Goal: Obtain resource: Download file/media

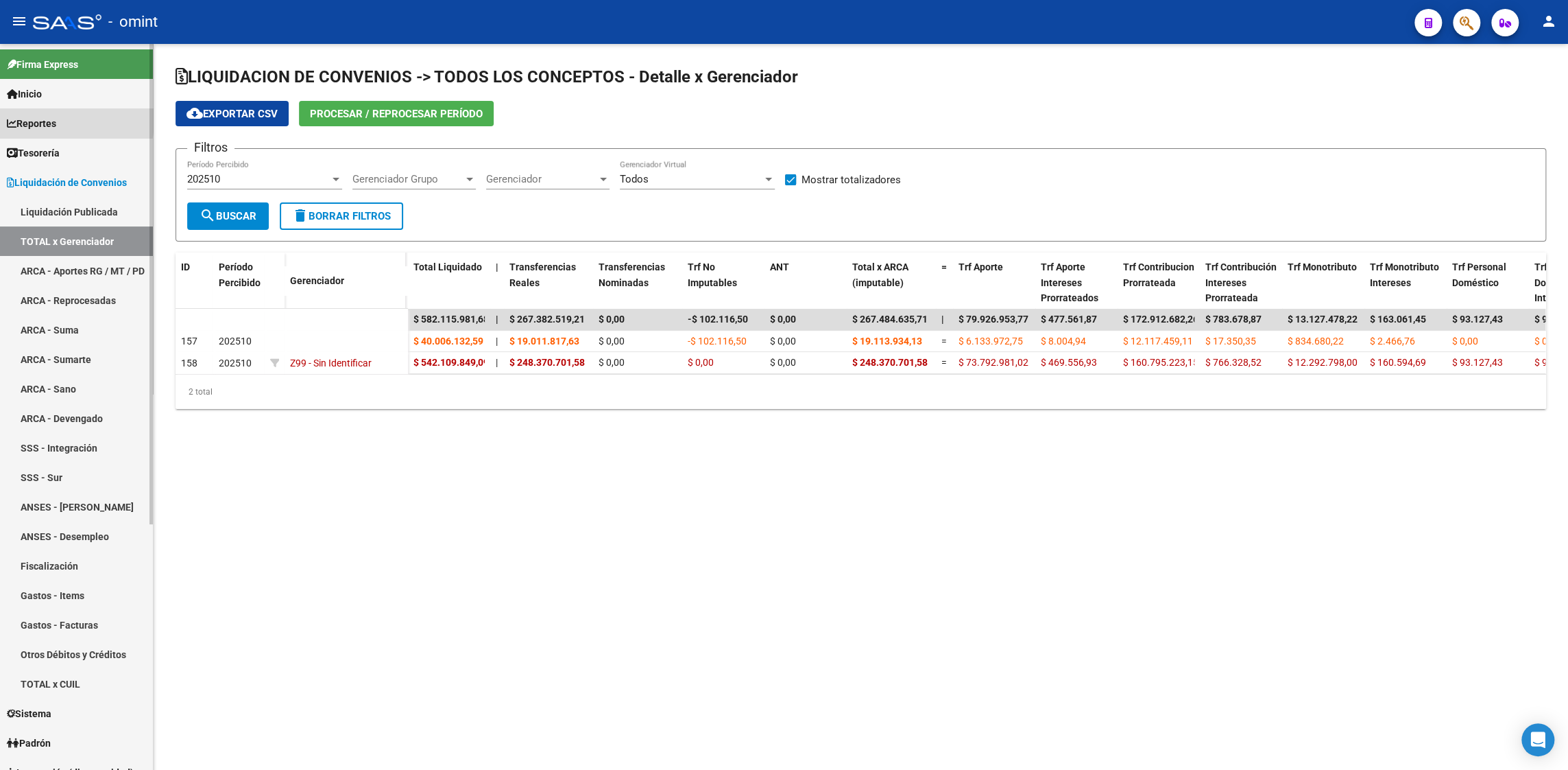
click at [49, 121] on span "Reportes" at bounding box center [32, 123] width 50 height 15
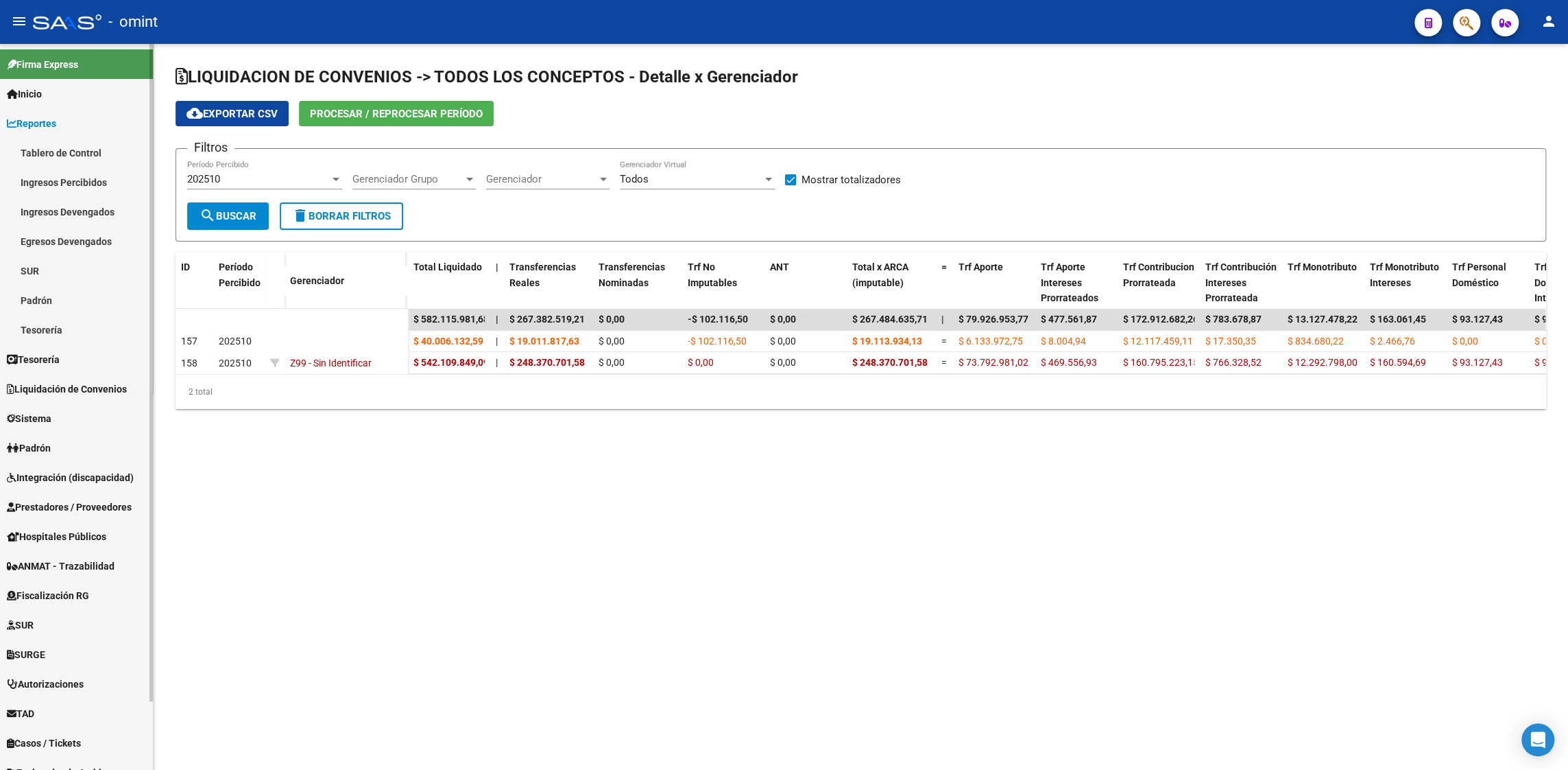
click at [81, 180] on link "Ingresos Percibidos" at bounding box center [77, 182] width 153 height 29
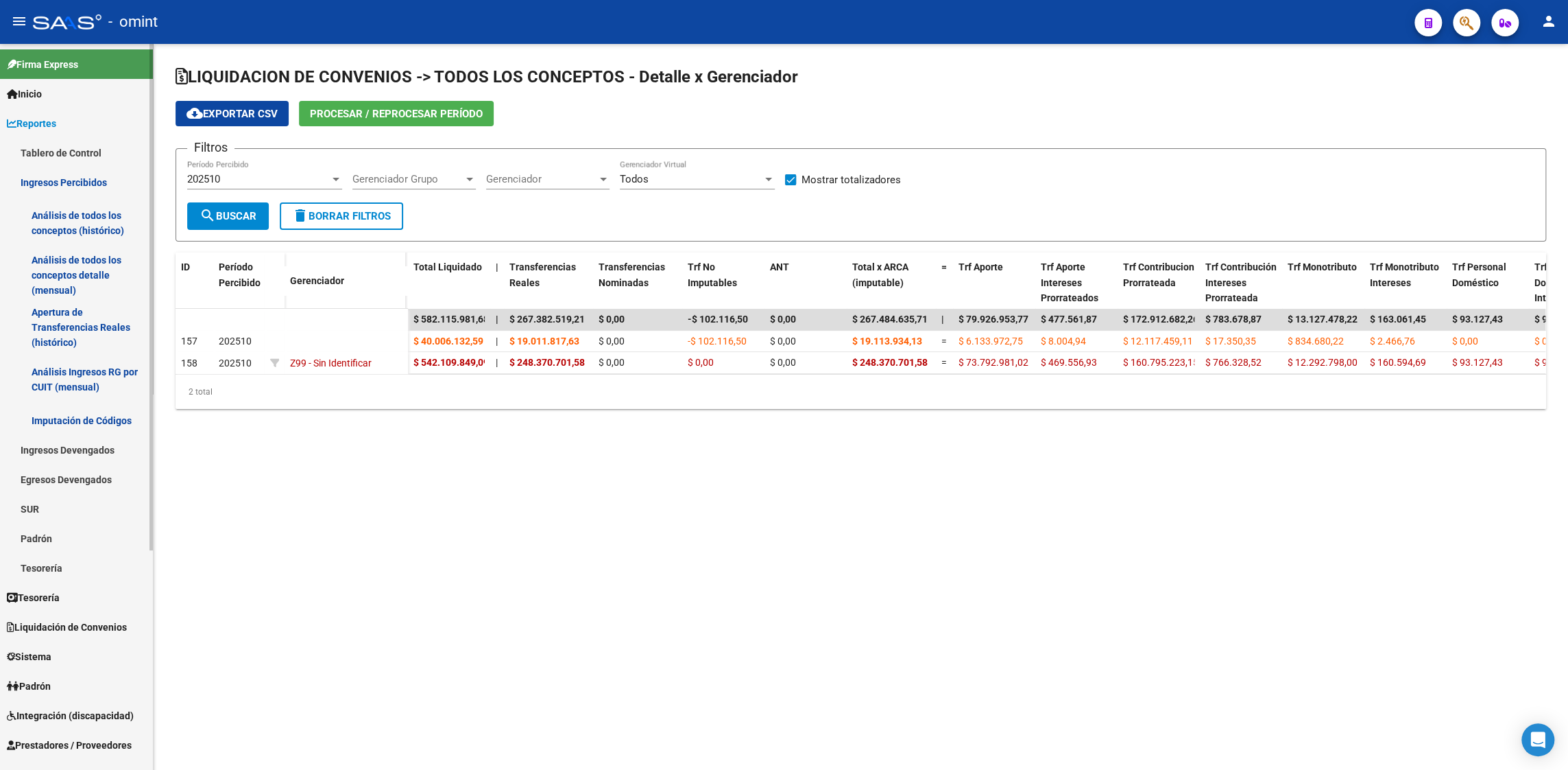
click at [92, 217] on link "Análisis de todos los conceptos (histórico)" at bounding box center [77, 223] width 153 height 52
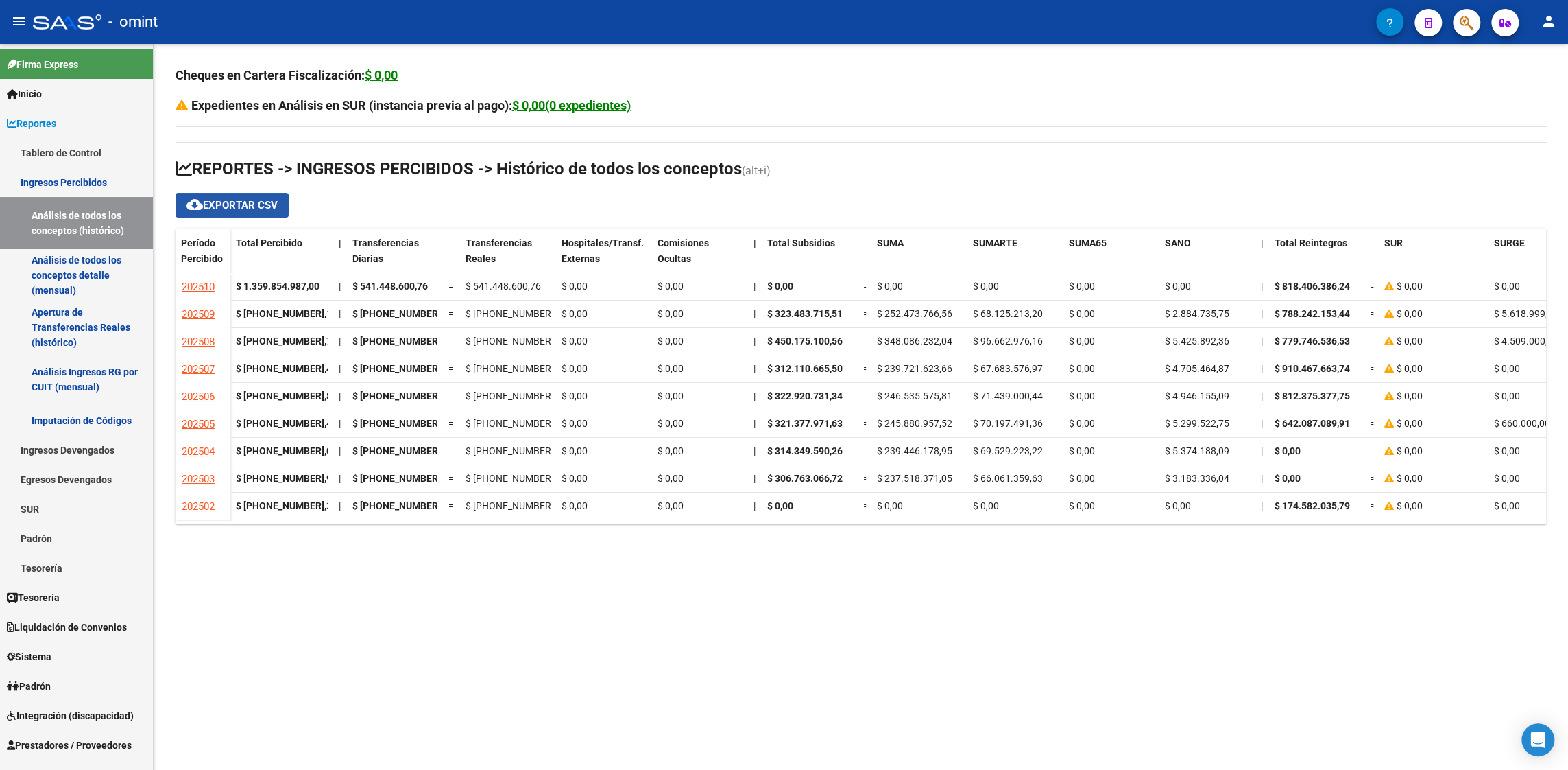
click at [258, 205] on span "cloud_download Exportar CSV" at bounding box center [232, 205] width 92 height 13
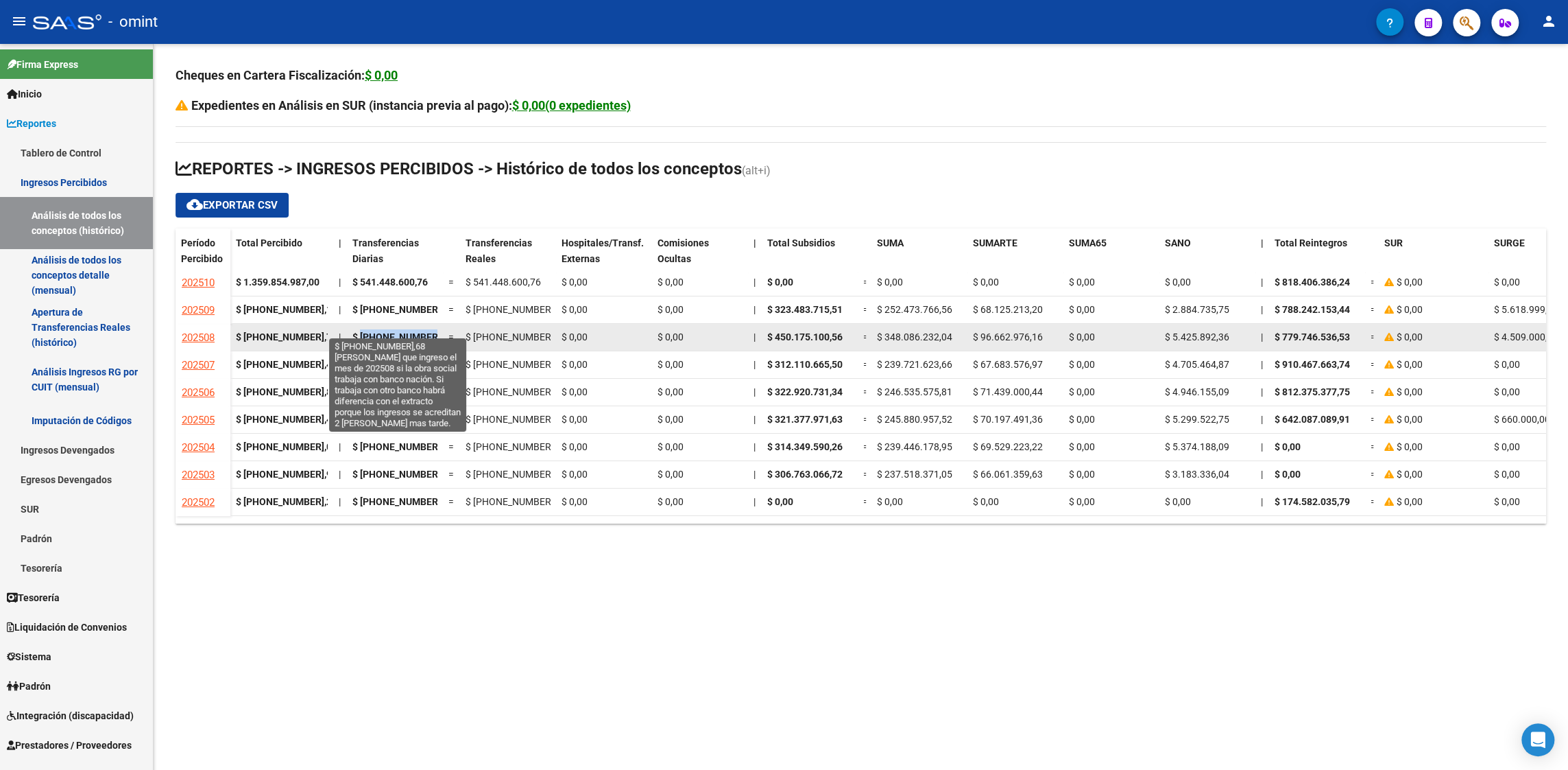
scroll to position [0, 5]
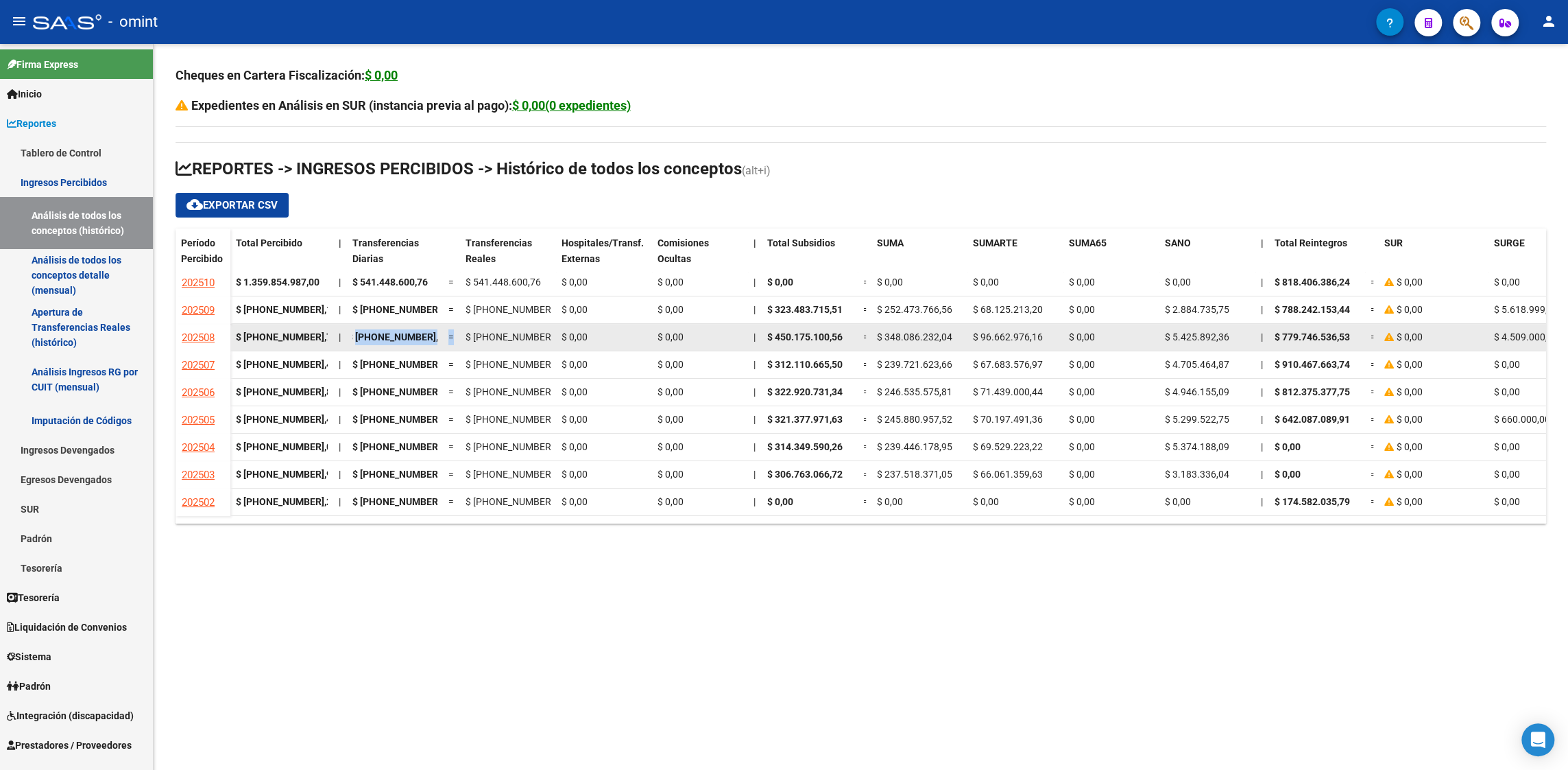
drag, startPoint x: 360, startPoint y: 327, endPoint x: 460, endPoint y: 327, distance: 100.0
click at [460, 327] on div "$ [PHONE_NUMBER],77 | $ [PHONE_NUMBER],68 = $ [PHONE_NUMBER],68 $ 0,00 $ 0,00 |…" at bounding box center [1223, 337] width 1985 height 28
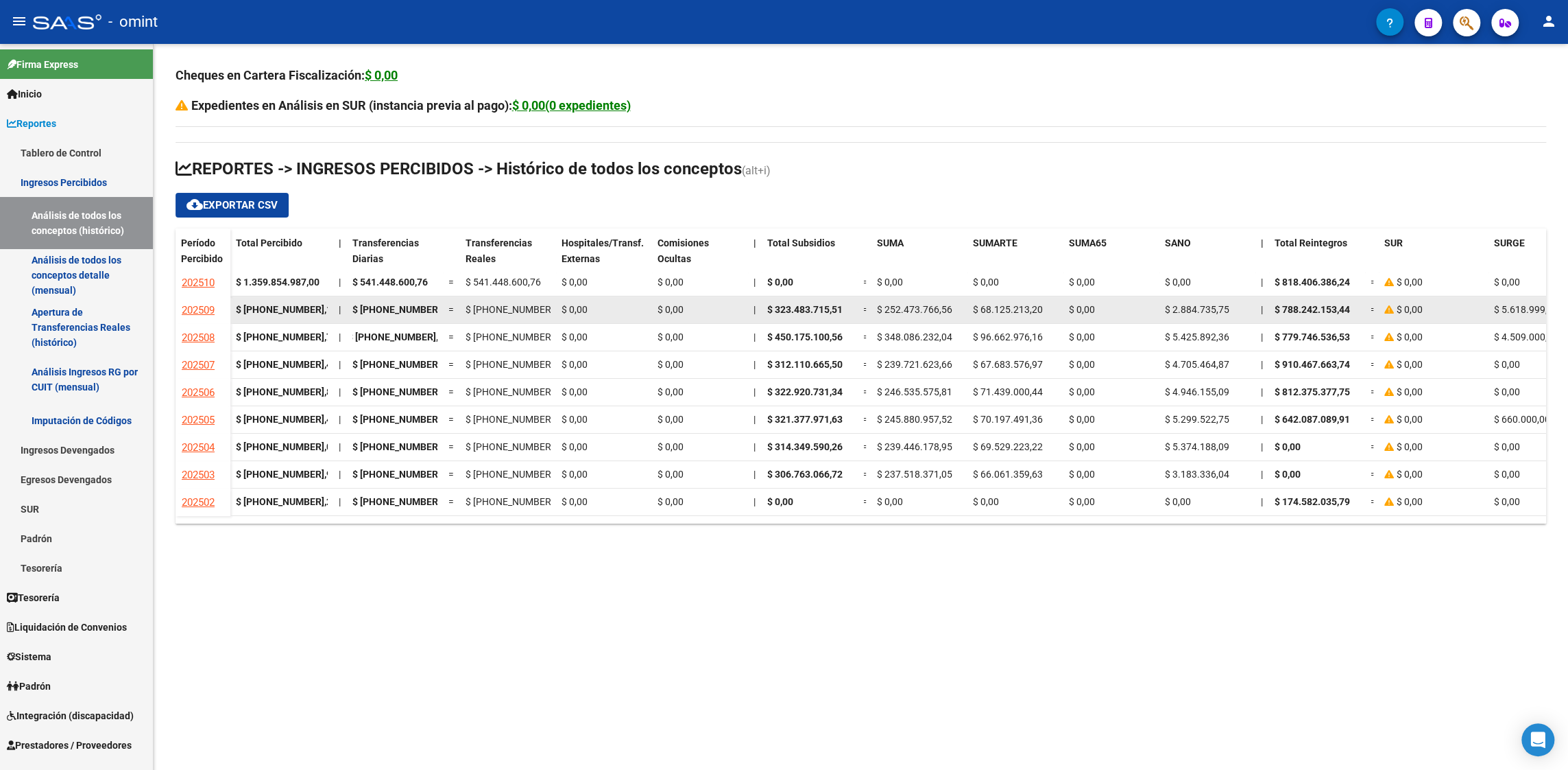
click at [397, 309] on datatable-body-cell "$ [PHONE_NUMBER],24" at bounding box center [395, 310] width 96 height 27
drag, startPoint x: 362, startPoint y: 299, endPoint x: 453, endPoint y: 299, distance: 91.0
click at [453, 299] on div "$ [PHONE_NUMBER],19 | $ [PHONE_NUMBER],24 = $ [PHONE_NUMBER],24 $ 0,00 $ 0,00 |…" at bounding box center [1223, 310] width 1985 height 28
copy div "[PHONE_NUMBER],24 ="
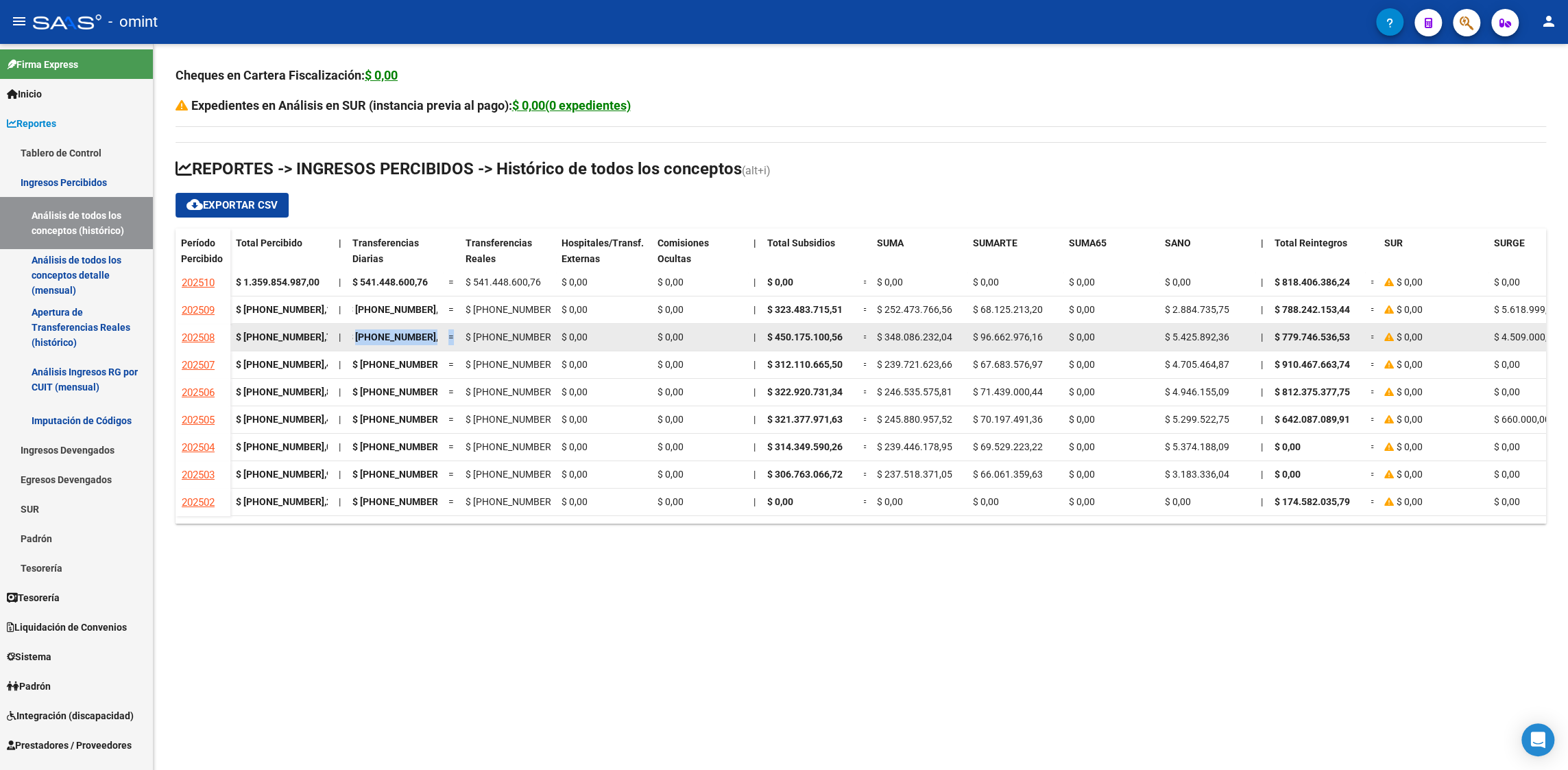
drag, startPoint x: 355, startPoint y: 328, endPoint x: 452, endPoint y: 328, distance: 97.0
click at [452, 328] on div "$ [PHONE_NUMBER],77 | $ [PHONE_NUMBER],68 = $ [PHONE_NUMBER],68 $ 0,00 $ 0,00 |…" at bounding box center [1223, 337] width 1985 height 28
copy div "[PHONE_NUMBER],68 ="
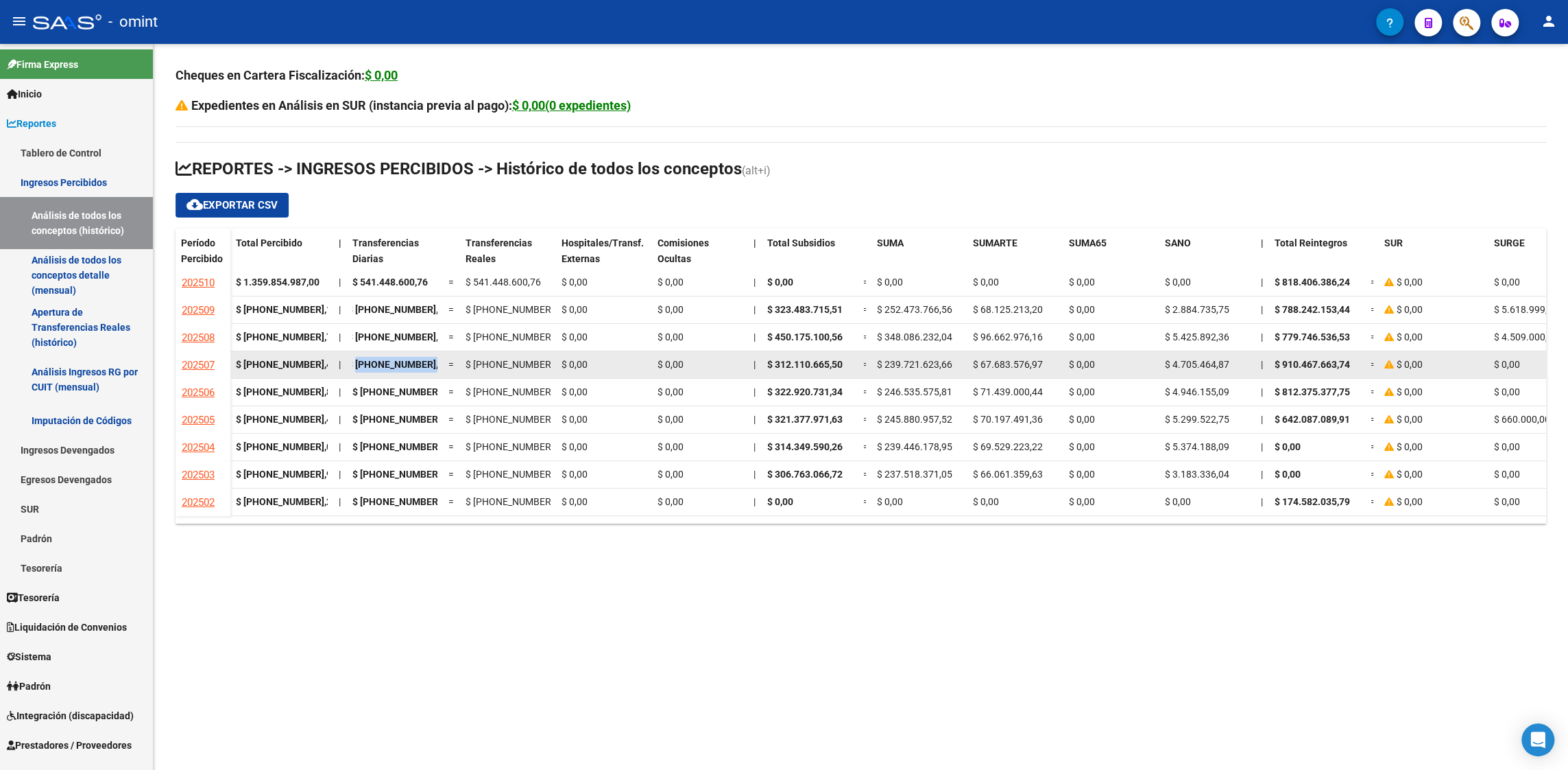
drag, startPoint x: 360, startPoint y: 352, endPoint x: 444, endPoint y: 352, distance: 84.0
click at [444, 352] on div "$ [PHONE_NUMBER],46 | $ [PHONE_NUMBER],22 = $ [PHONE_NUMBER],22 $ 0,00 $ 0,00 |…" at bounding box center [1223, 365] width 1985 height 28
copy span "[PHONE_NUMBER],22"
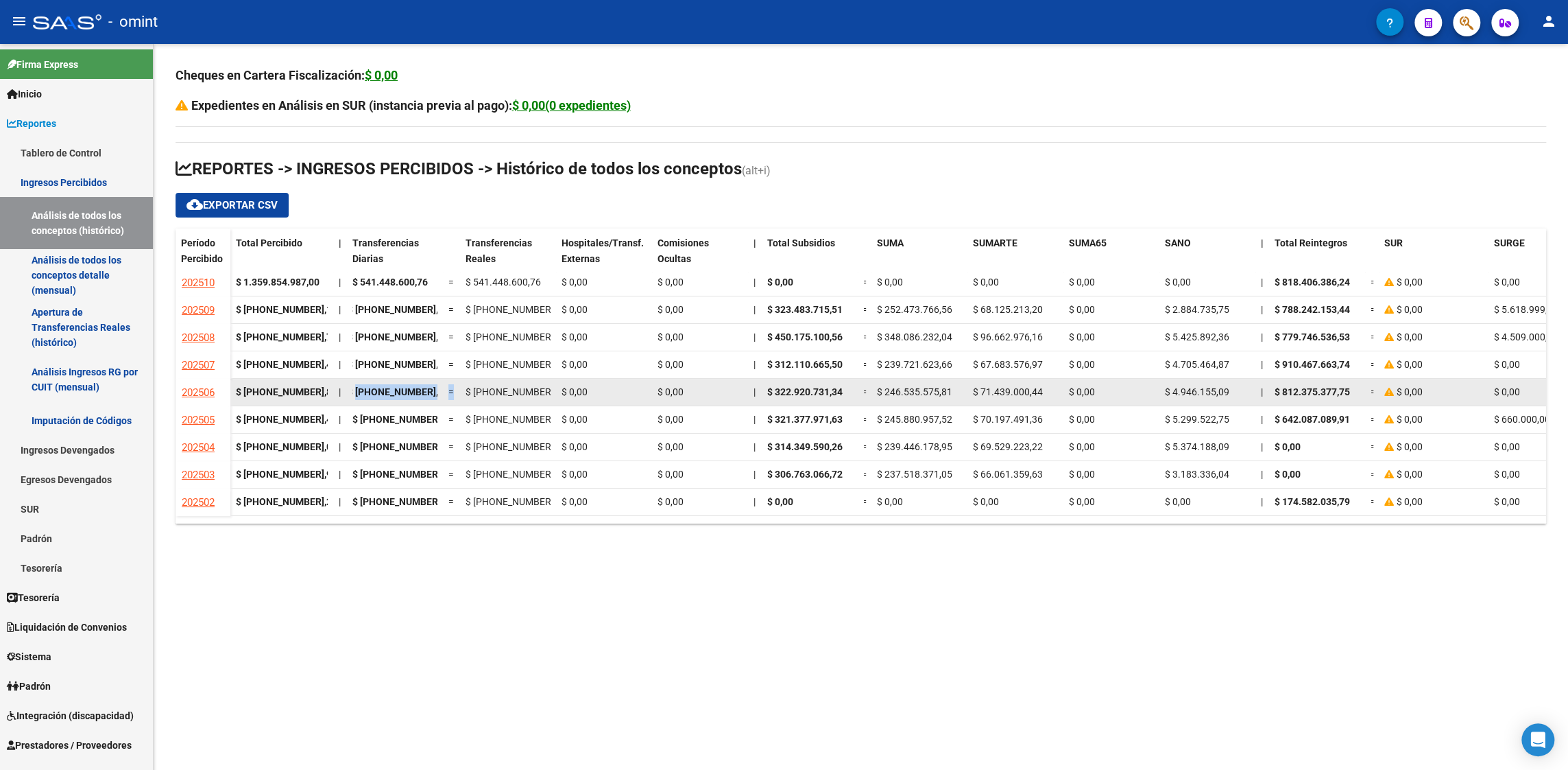
drag, startPoint x: 359, startPoint y: 380, endPoint x: 458, endPoint y: 384, distance: 99.1
click at [458, 384] on div "$ [PHONE_NUMBER],89 | $ [PHONE_NUMBER],80 = $ [PHONE_NUMBER],80 $ 0,00 $ 0,00 |…" at bounding box center [1223, 392] width 1985 height 28
copy div "[PHONE_NUMBER],80 ="
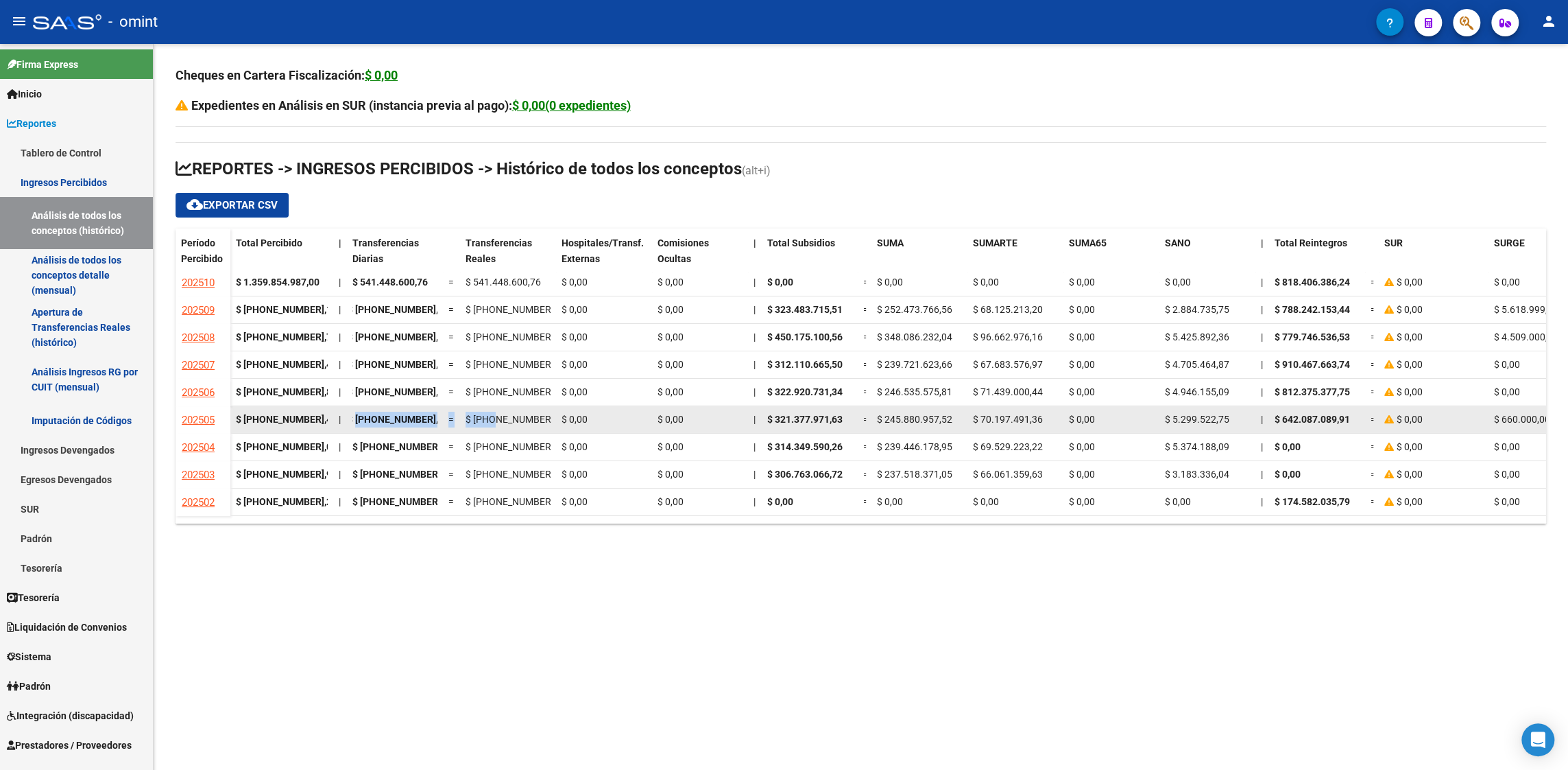
drag, startPoint x: 361, startPoint y: 409, endPoint x: 490, endPoint y: 409, distance: 129.0
click at [490, 409] on div "$ [PHONE_NUMBER],42 | $ [PHONE_NUMBER],88 = $ [PHONE_NUMBER],88 $ 0,00 $ 0,00 |…" at bounding box center [1223, 419] width 1985 height 28
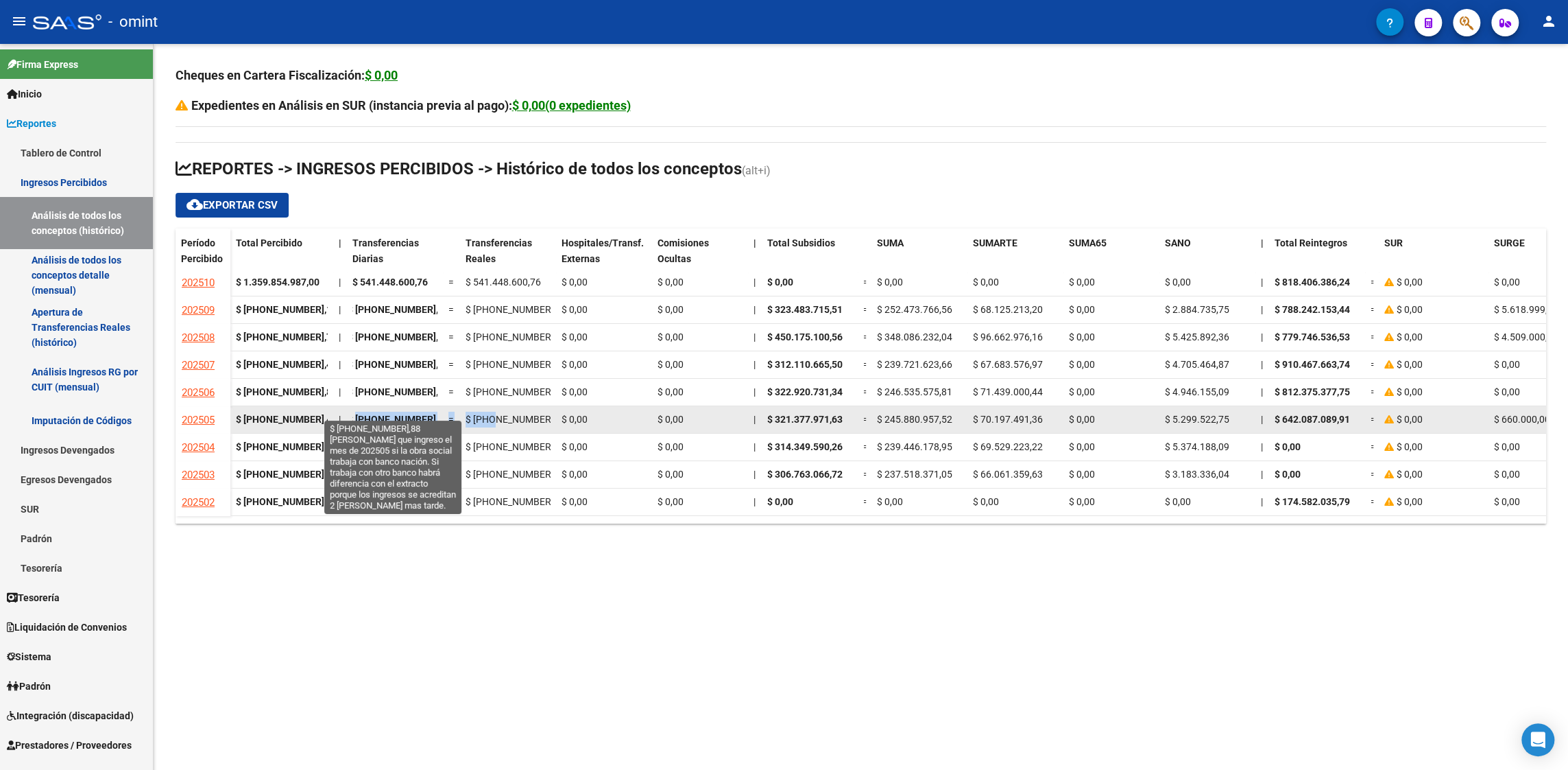
click at [418, 414] on span "$ [PHONE_NUMBER],88" at bounding box center [398, 419] width 102 height 11
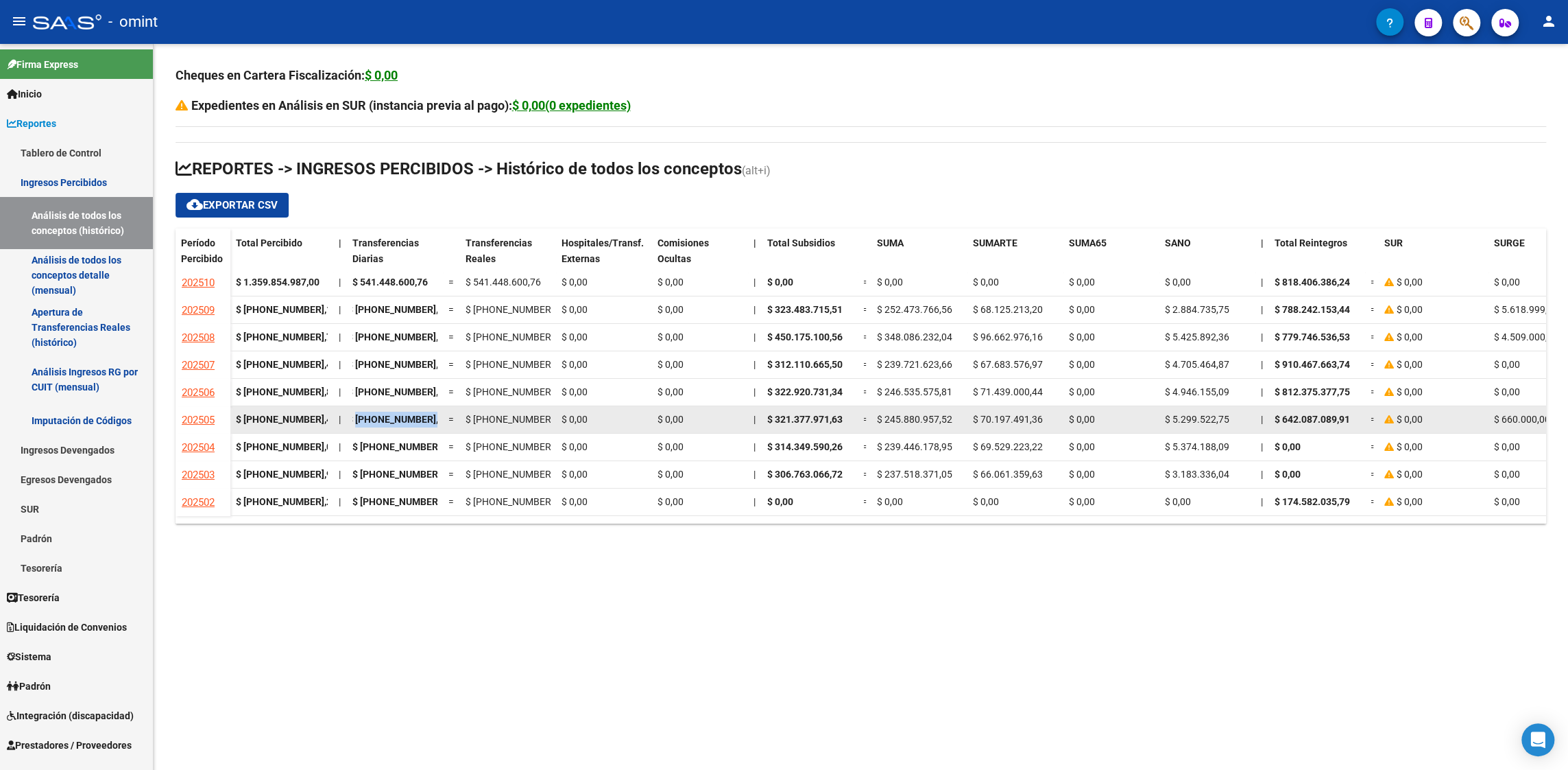
drag, startPoint x: 356, startPoint y: 407, endPoint x: 448, endPoint y: 408, distance: 92.0
click at [448, 408] on div "$ [PHONE_NUMBER],42 | $ [PHONE_NUMBER],88 = $ [PHONE_NUMBER],88 $ 0,00 $ 0,00 |…" at bounding box center [1223, 419] width 1985 height 28
copy span "[PHONE_NUMBER],88"
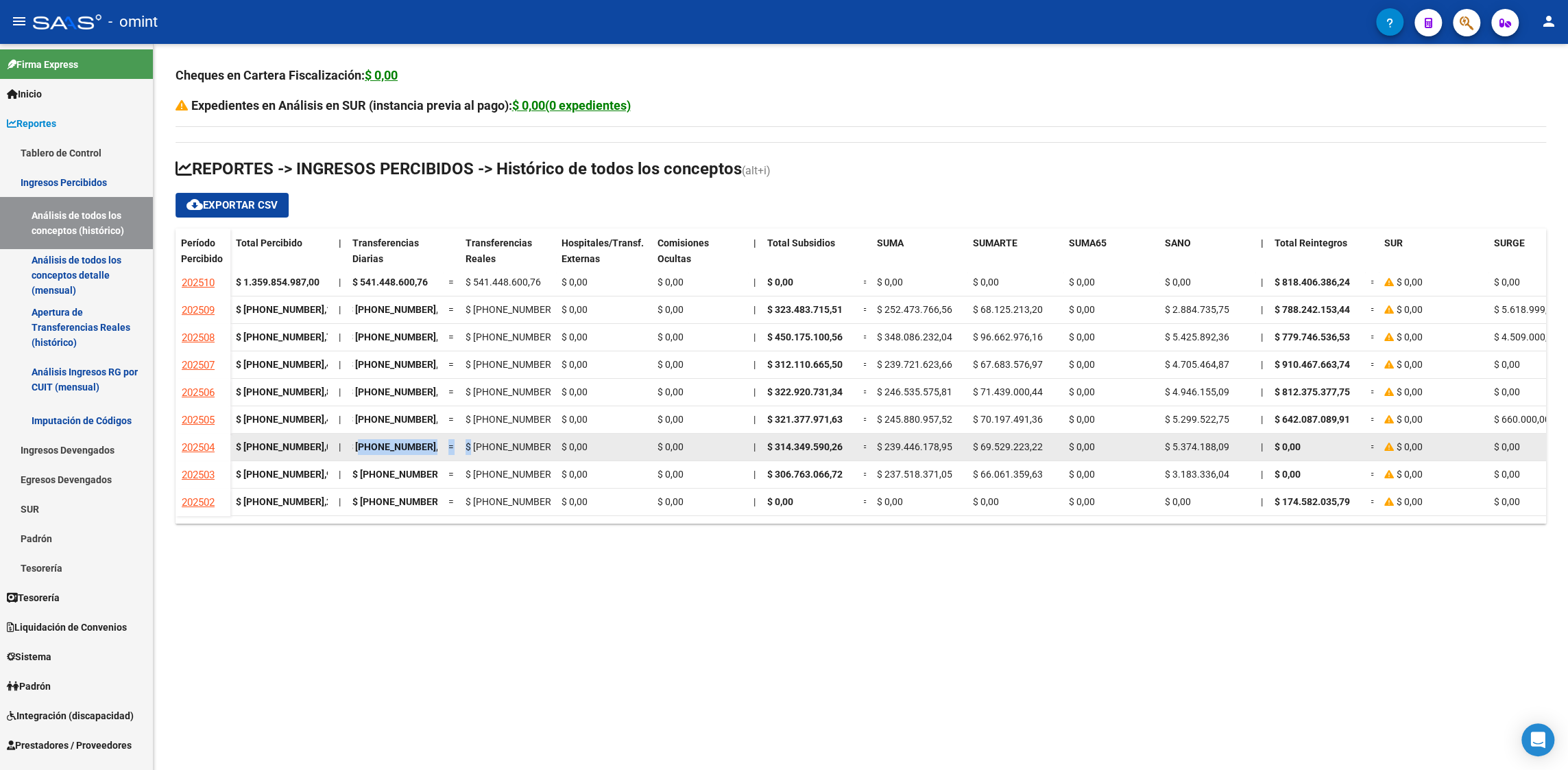
drag, startPoint x: 363, startPoint y: 437, endPoint x: 471, endPoint y: 438, distance: 108.0
click at [471, 438] on div "$ [PHONE_NUMBER],06 | $ [PHONE_NUMBER],80 = $ [PHONE_NUMBER],80 $ 0,00 $ 0,00 |…" at bounding box center [1223, 447] width 1985 height 28
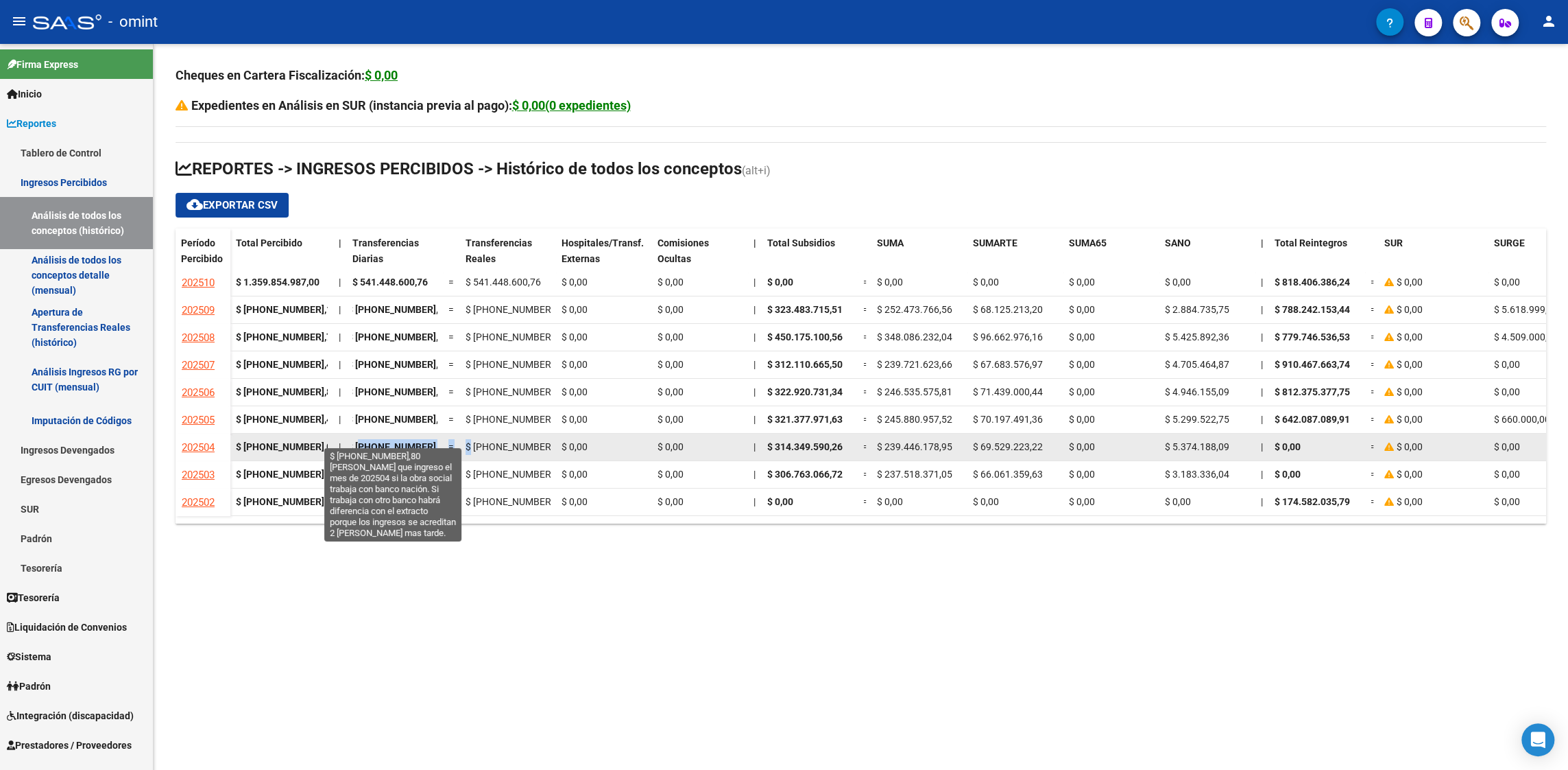
click at [400, 441] on span "$ [PHONE_NUMBER],80" at bounding box center [398, 446] width 102 height 11
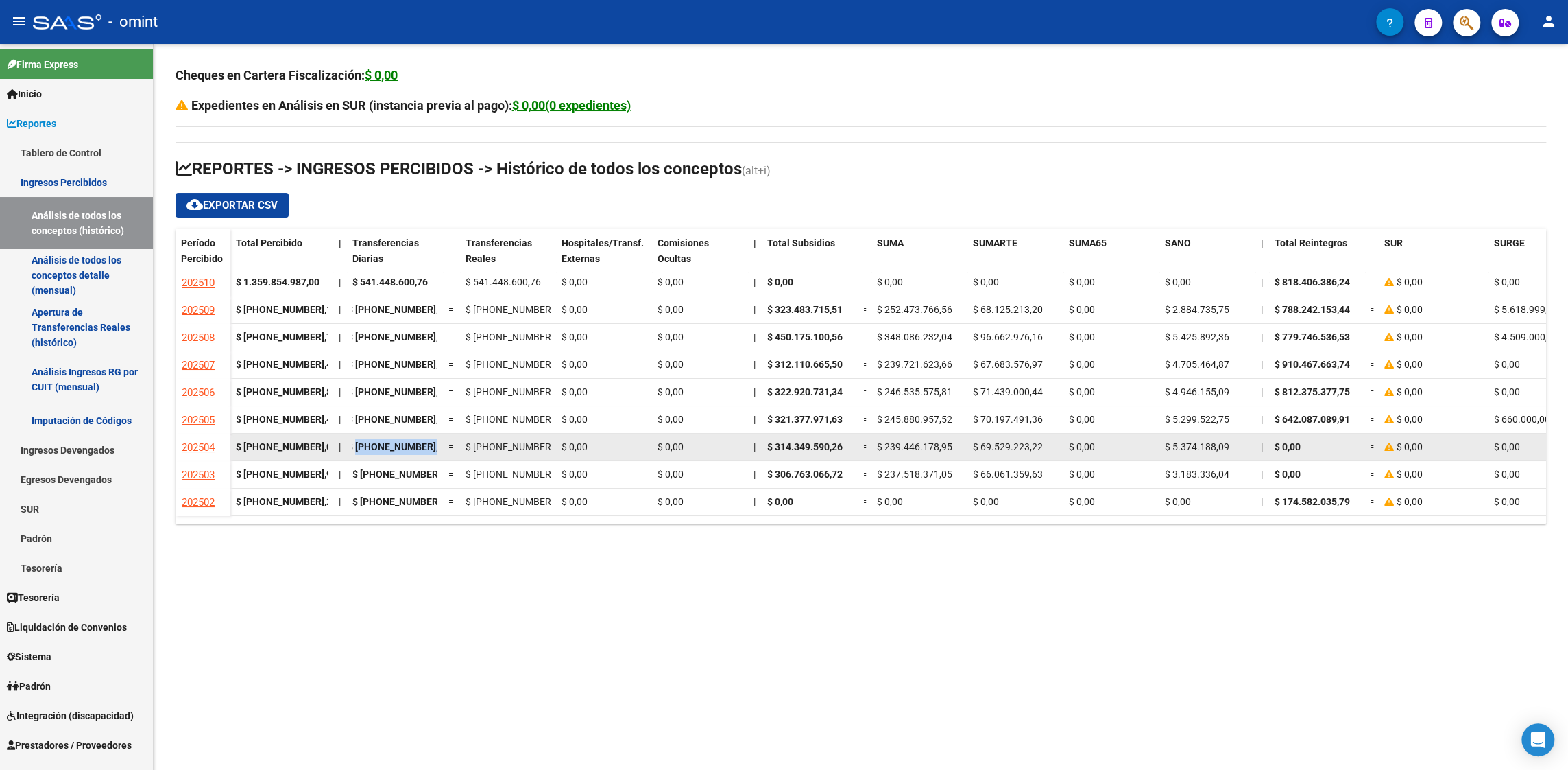
drag, startPoint x: 354, startPoint y: 436, endPoint x: 443, endPoint y: 434, distance: 89.0
click at [443, 434] on div "$ [PHONE_NUMBER],06 | $ [PHONE_NUMBER],80 = $ [PHONE_NUMBER],80 $ 0,00 $ 0,00 |…" at bounding box center [1223, 447] width 1985 height 28
copy span "[PHONE_NUMBER],80"
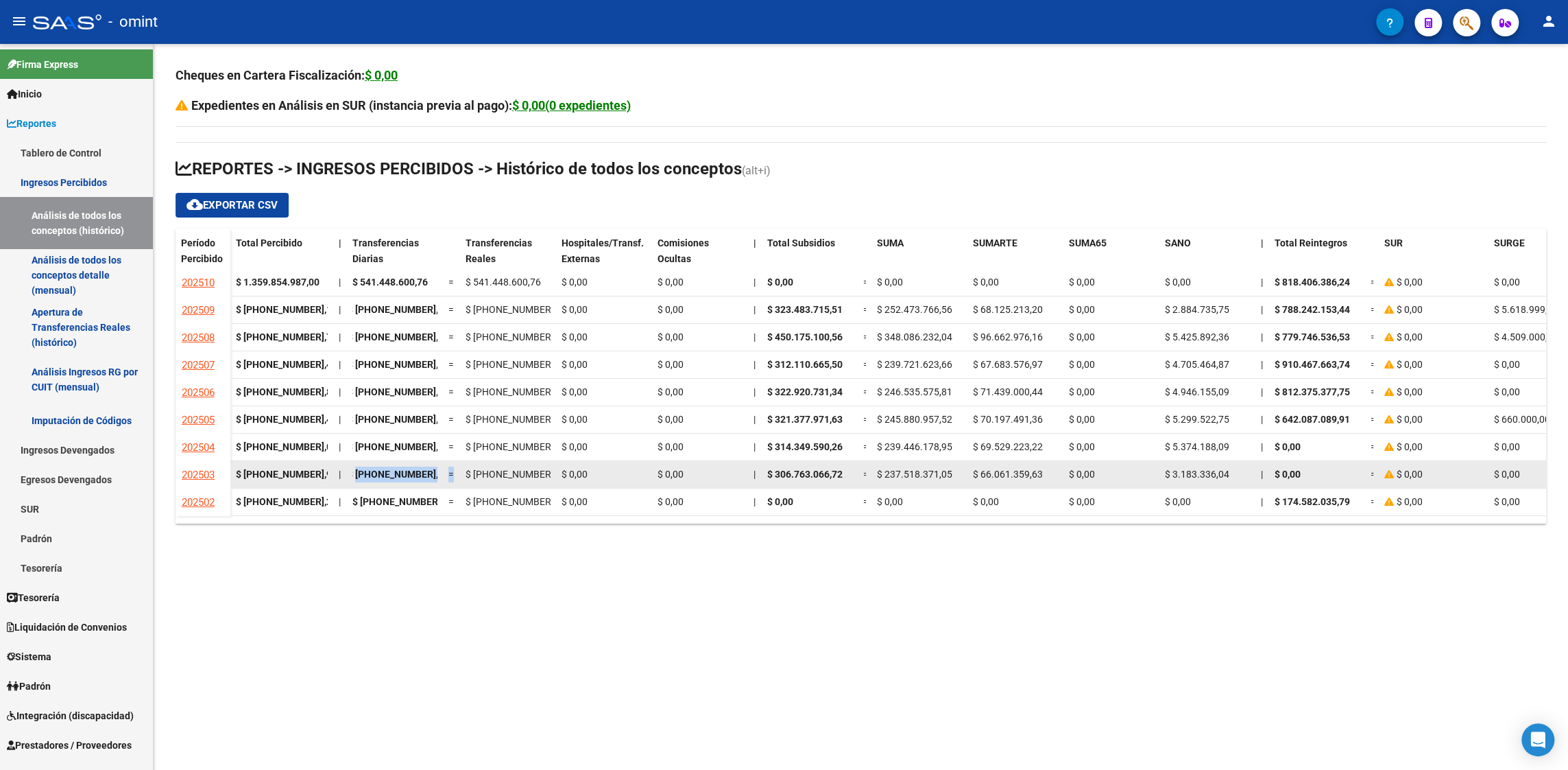
drag, startPoint x: 362, startPoint y: 466, endPoint x: 462, endPoint y: 466, distance: 100.0
click at [462, 466] on div "$ [PHONE_NUMBER],93 | $ [PHONE_NUMBER],21 = $ [PHONE_NUMBER],21 $ 0,00 $ 0,00 |…" at bounding box center [1223, 475] width 1985 height 28
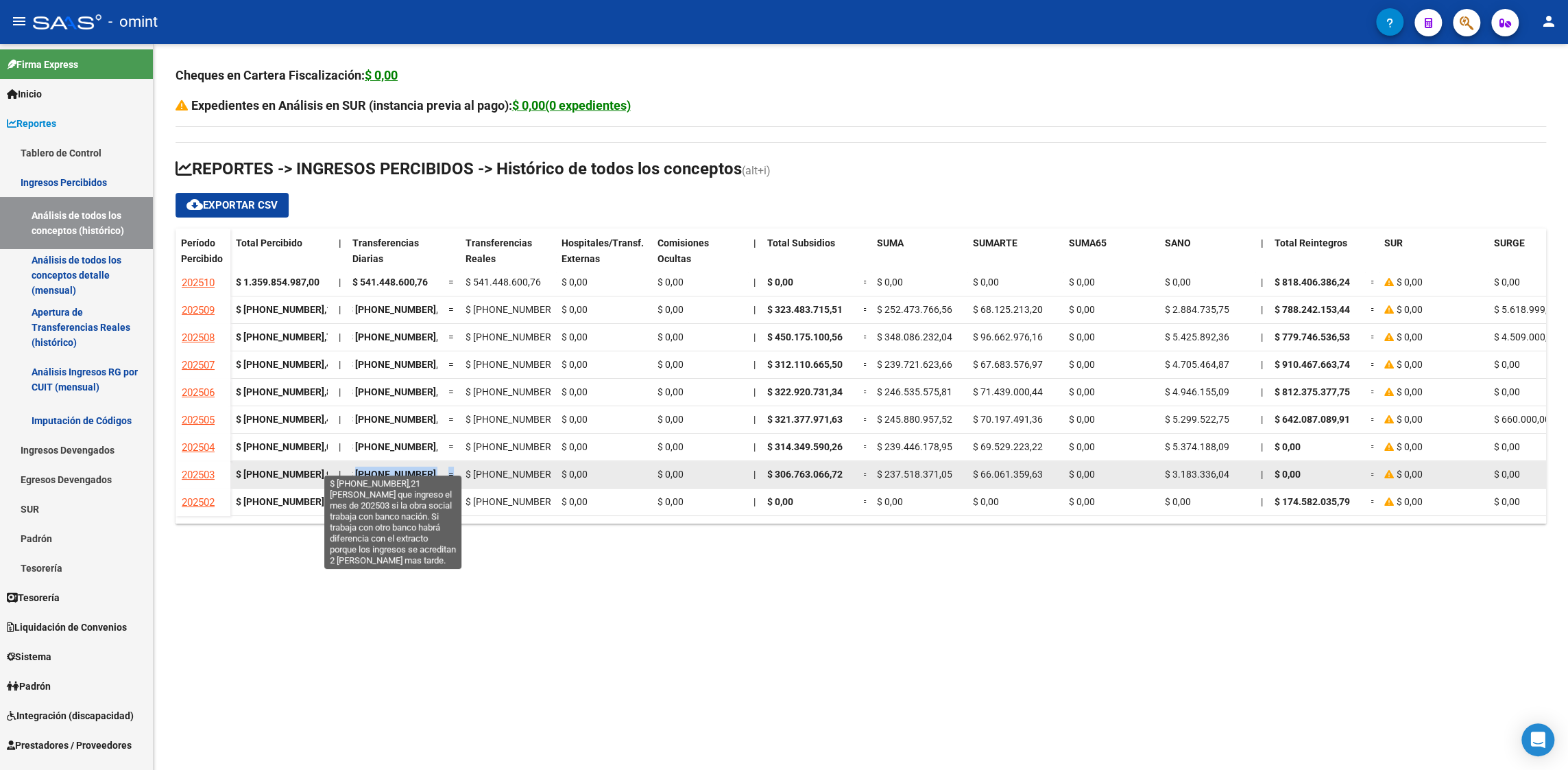
click at [380, 468] on span "$ [PHONE_NUMBER],21" at bounding box center [398, 474] width 102 height 11
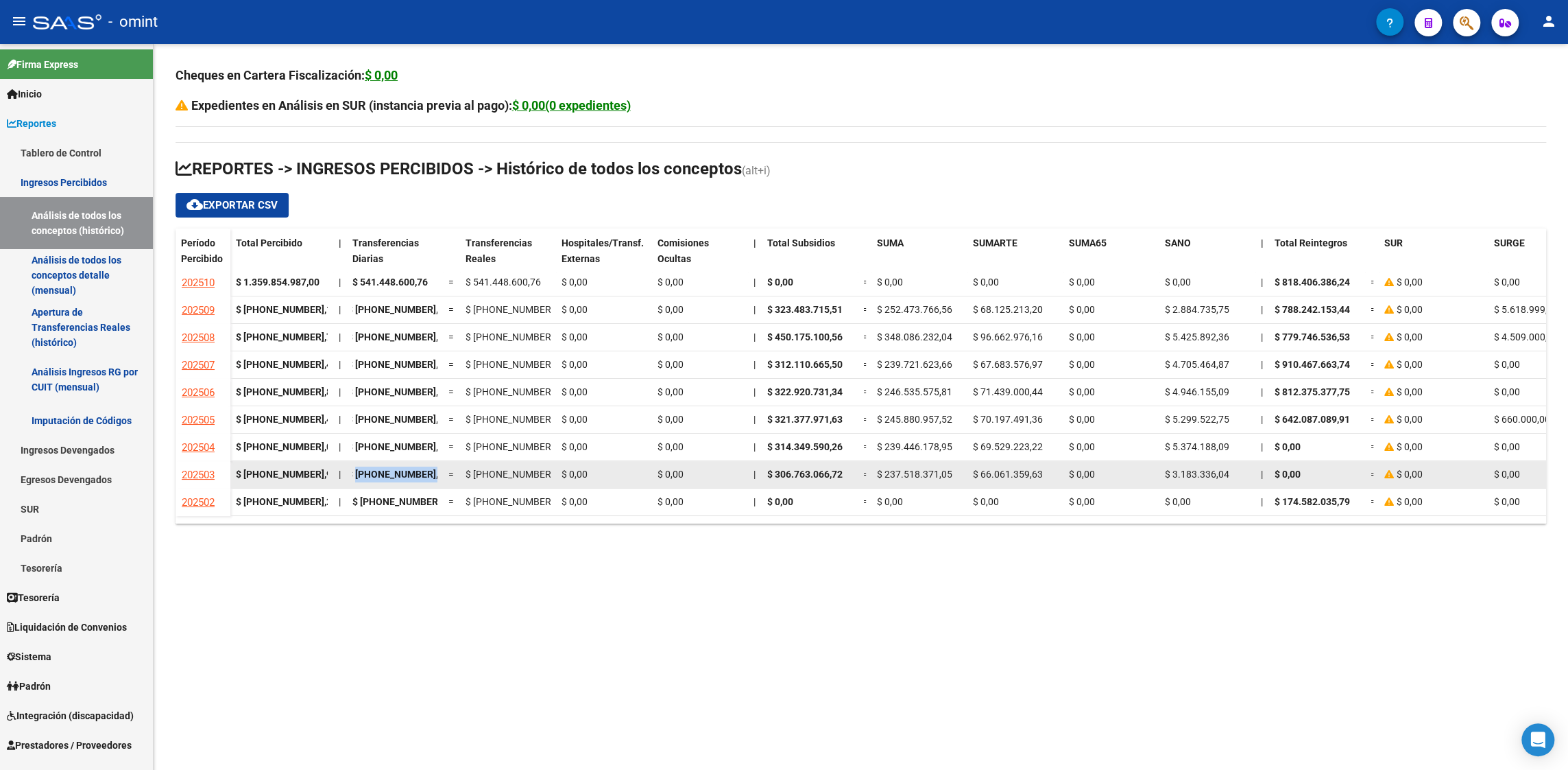
drag, startPoint x: 358, startPoint y: 467, endPoint x: 441, endPoint y: 467, distance: 83.0
click at [441, 467] on datatable-body-cell "$ [PHONE_NUMBER],21" at bounding box center [395, 475] width 96 height 27
copy span "[PHONE_NUMBER],21"
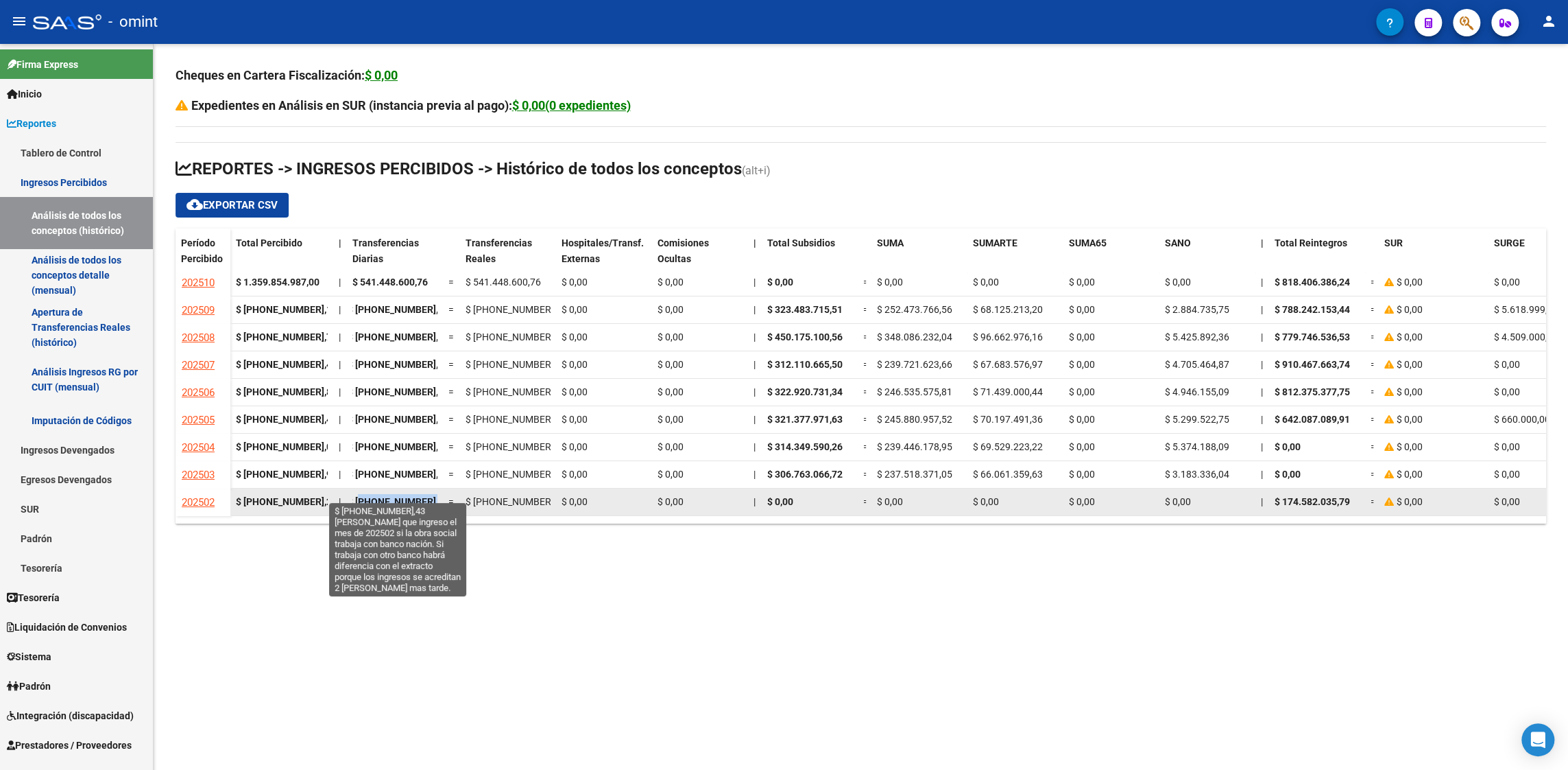
drag, startPoint x: 363, startPoint y: 494, endPoint x: 441, endPoint y: 490, distance: 78.1
click at [441, 490] on datatable-body-cell "$ [PHONE_NUMBER],43" at bounding box center [395, 501] width 96 height 27
click at [392, 496] on span "$ [PHONE_NUMBER],43" at bounding box center [398, 501] width 102 height 11
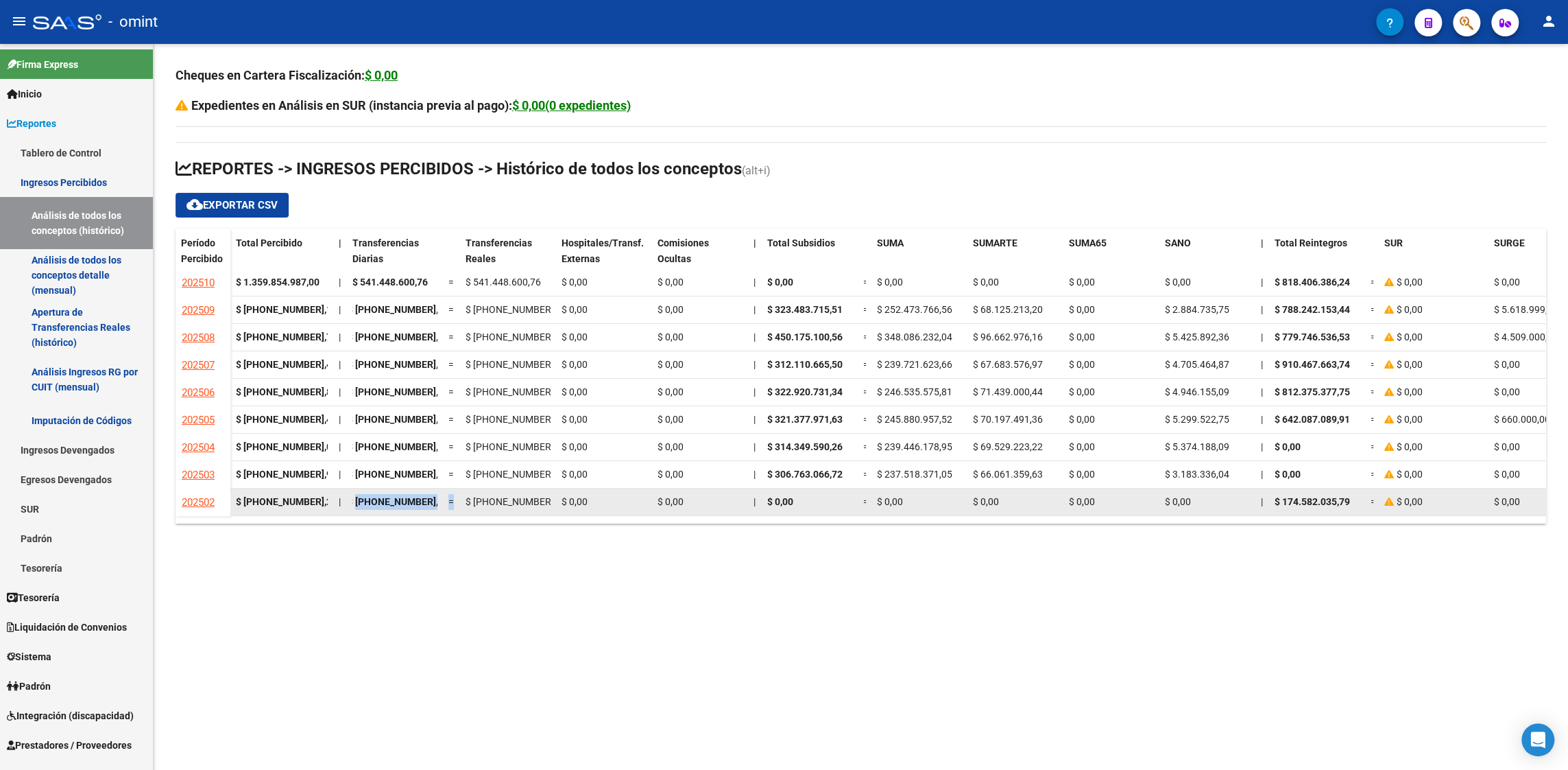
drag, startPoint x: 354, startPoint y: 490, endPoint x: 454, endPoint y: 484, distance: 100.2
click at [454, 488] on div "$ [PHONE_NUMBER],22 | $ [PHONE_NUMBER],43 = $ [PHONE_NUMBER],43 $ 0,00 $ 0,00 |…" at bounding box center [1223, 501] width 1985 height 28
click at [398, 494] on div "$ [PHONE_NUMBER],43" at bounding box center [395, 501] width 85 height 16
drag, startPoint x: 357, startPoint y: 492, endPoint x: 445, endPoint y: 494, distance: 88.0
click at [445, 494] on div "$ [PHONE_NUMBER],22 | $ [PHONE_NUMBER],43 = $ [PHONE_NUMBER],43 $ 0,00 $ 0,00 |…" at bounding box center [1223, 501] width 1985 height 28
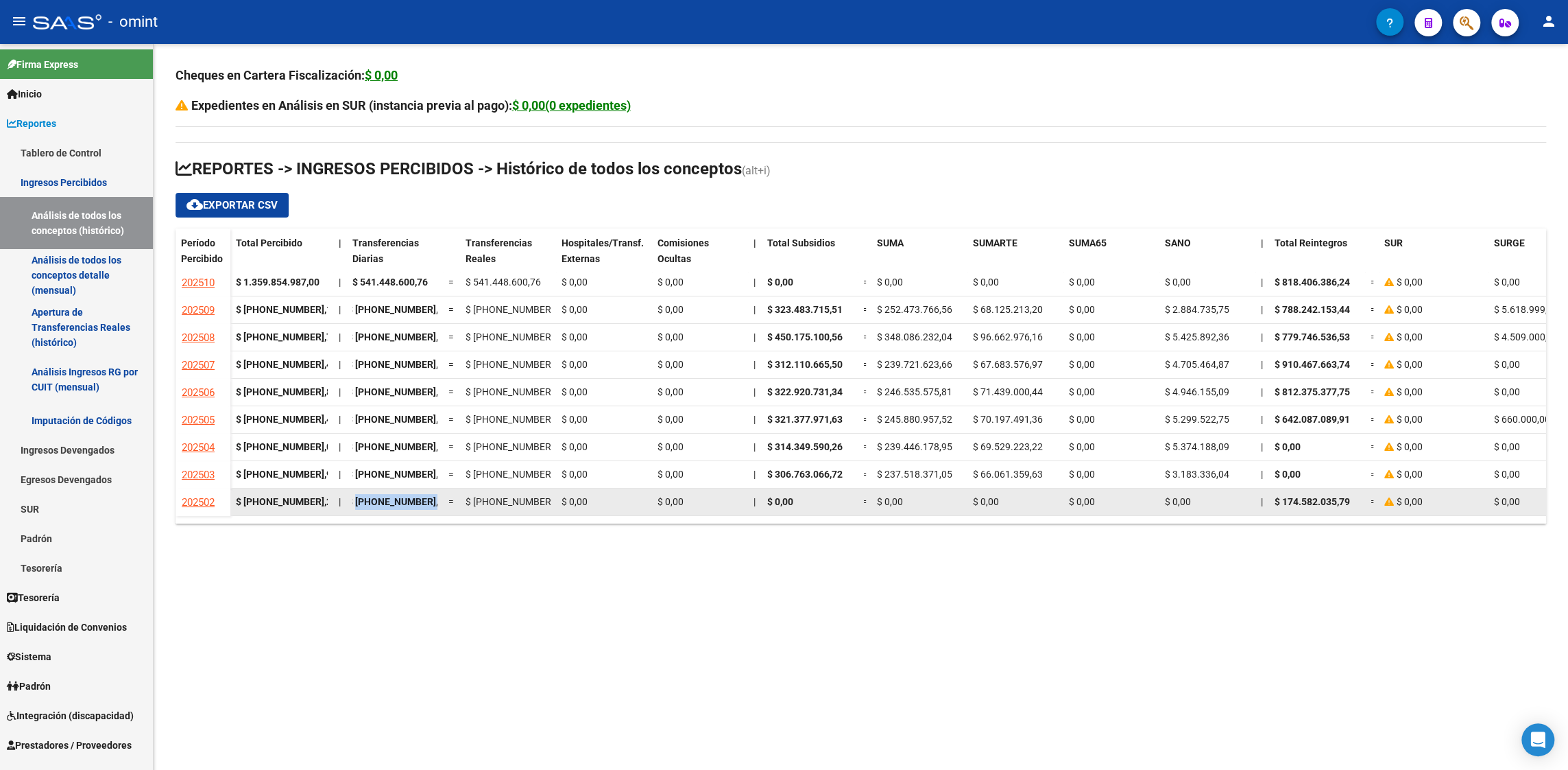
copy span "[PHONE_NUMBER],43"
